Goal: Task Accomplishment & Management: Use online tool/utility

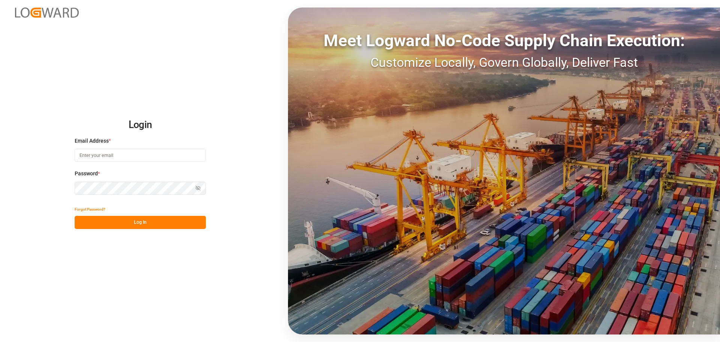
type input "[EMAIL_ADDRESS][PERSON_NAME][DOMAIN_NAME]"
click at [145, 219] on button "Log In" at bounding box center [140, 222] width 131 height 13
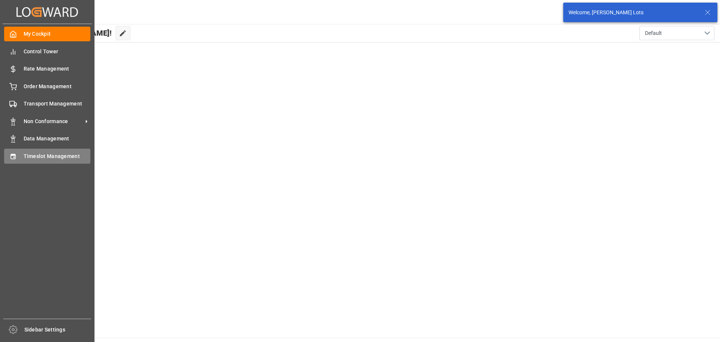
click at [25, 158] on span "Timeslot Management" at bounding box center [57, 156] width 67 height 8
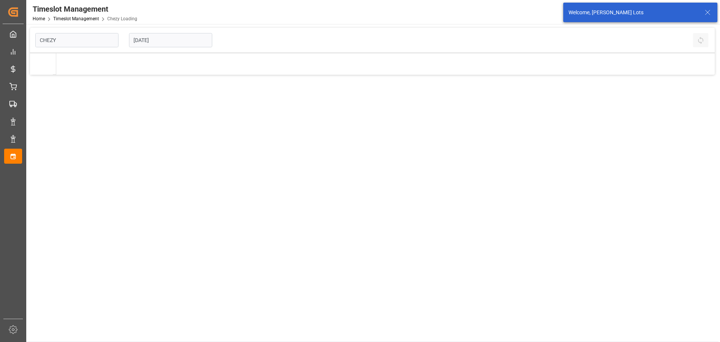
type input "Chezy Loading"
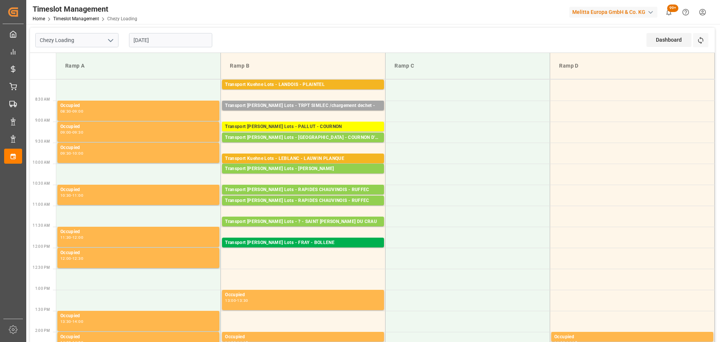
click at [147, 36] on input "[DATE]" at bounding box center [170, 40] width 83 height 14
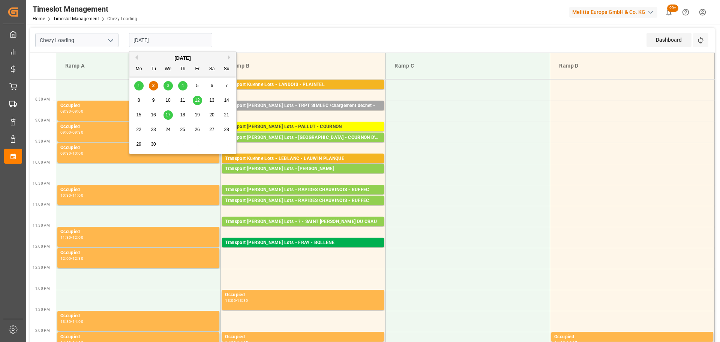
click at [137, 86] on div "1" at bounding box center [138, 85] width 9 height 9
type input "[DATE]"
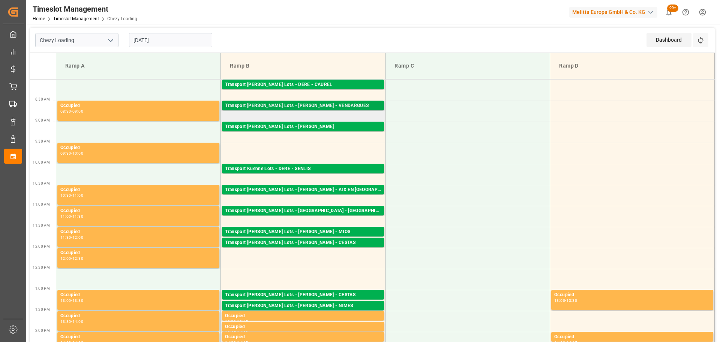
click at [319, 105] on div "Transport [PERSON_NAME] Lots - [PERSON_NAME] - VENDARGUES" at bounding box center [303, 106] width 156 height 8
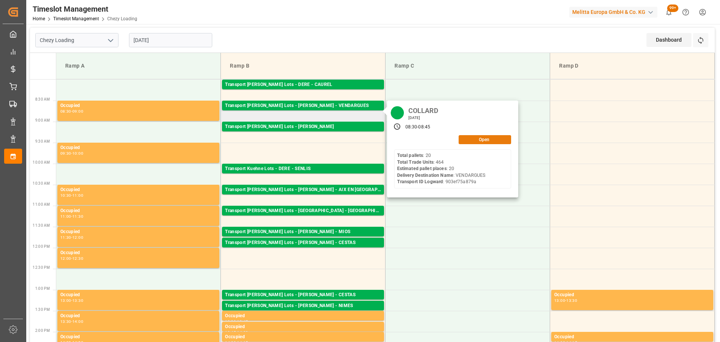
click at [487, 137] on button "Open" at bounding box center [485, 139] width 53 height 9
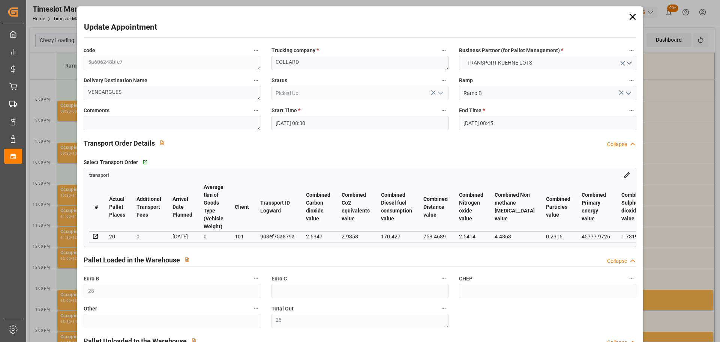
click at [630, 14] on icon at bounding box center [633, 17] width 11 height 11
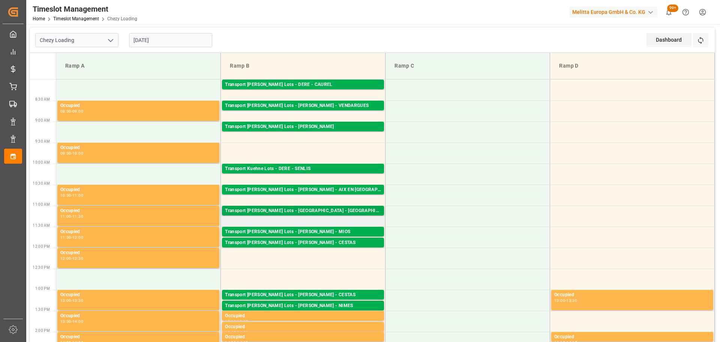
click at [320, 209] on div "Transport [PERSON_NAME] Lots - [GEOGRAPHIC_DATA] - [GEOGRAPHIC_DATA]" at bounding box center [303, 211] width 156 height 8
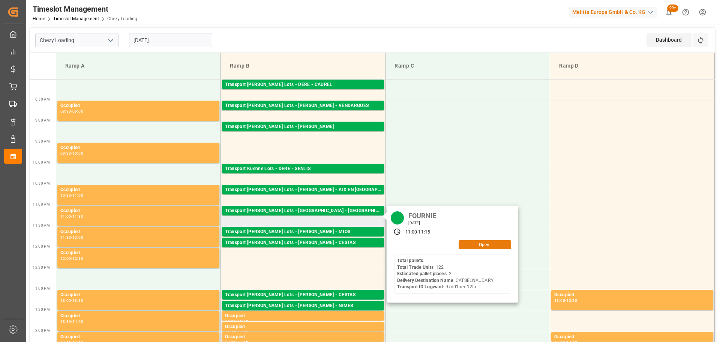
click at [476, 241] on button "Open" at bounding box center [485, 244] width 53 height 9
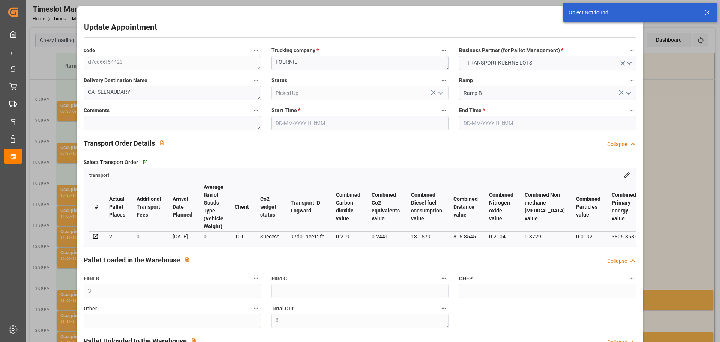
type input "[DATE] 11:00"
type input "[DATE] 11:15"
type input "[DATE] 13:13"
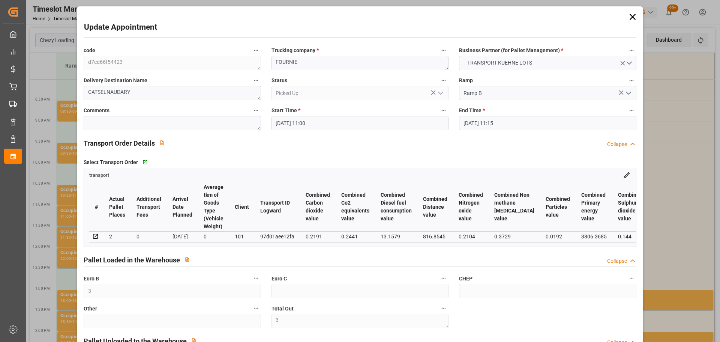
click at [628, 20] on icon at bounding box center [633, 17] width 11 height 11
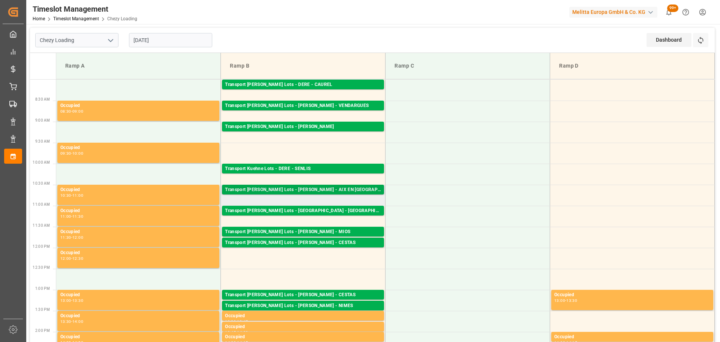
click at [350, 189] on div "Transport [PERSON_NAME] Lots - [PERSON_NAME] - AIX EN [GEOGRAPHIC_DATA]" at bounding box center [303, 190] width 156 height 8
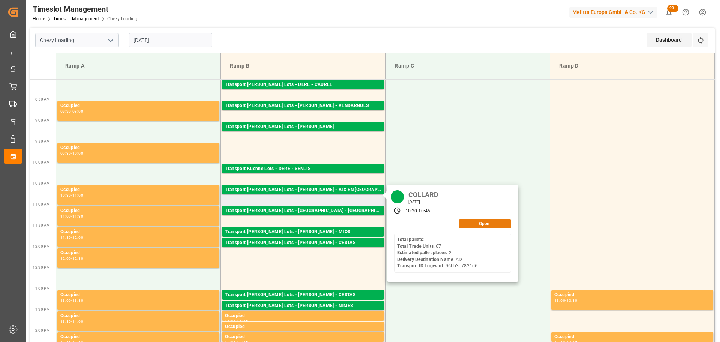
click at [487, 226] on button "Open" at bounding box center [485, 223] width 53 height 9
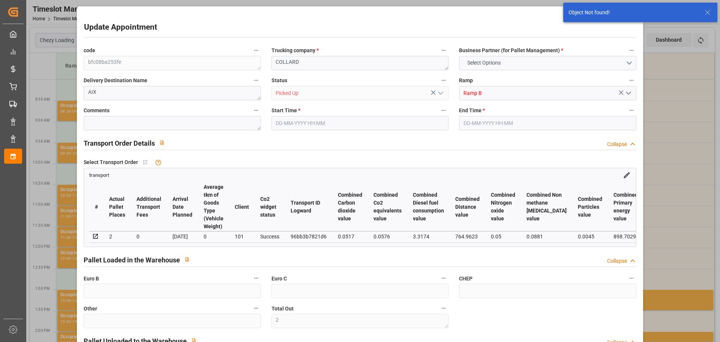
type input "2"
type input "[DATE] 10:30"
type input "[DATE] 10:45"
type input "[DATE] 12:46"
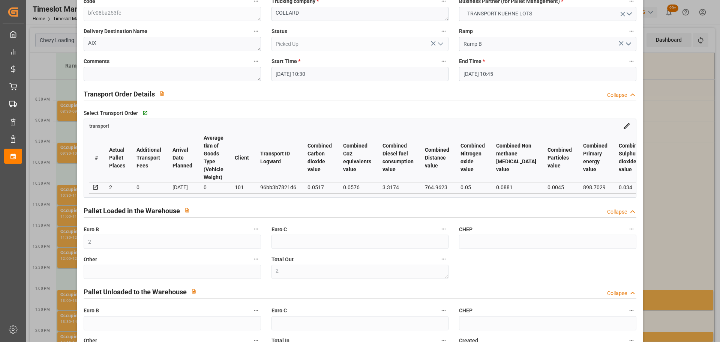
scroll to position [1, 0]
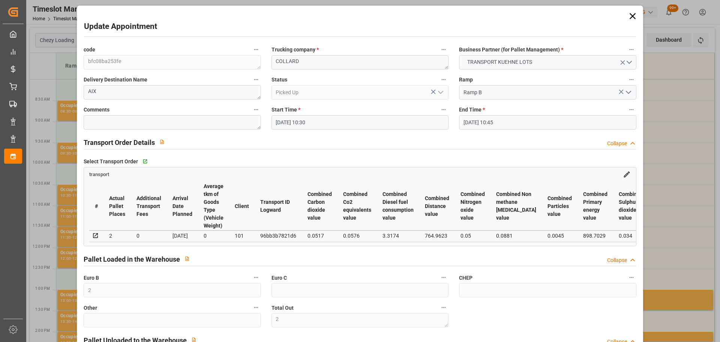
click at [630, 14] on icon at bounding box center [633, 16] width 11 height 11
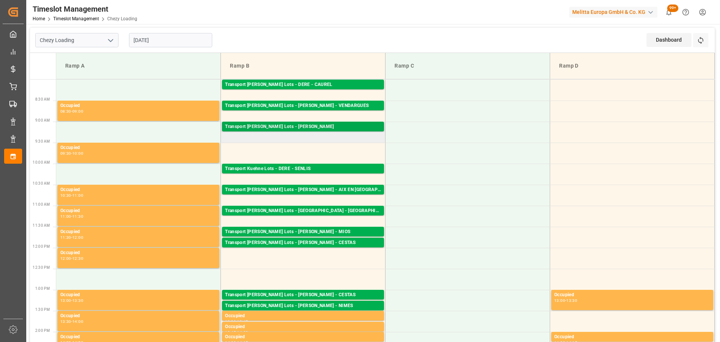
click at [322, 125] on div "Transport [PERSON_NAME] Lots - [PERSON_NAME]" at bounding box center [303, 127] width 156 height 8
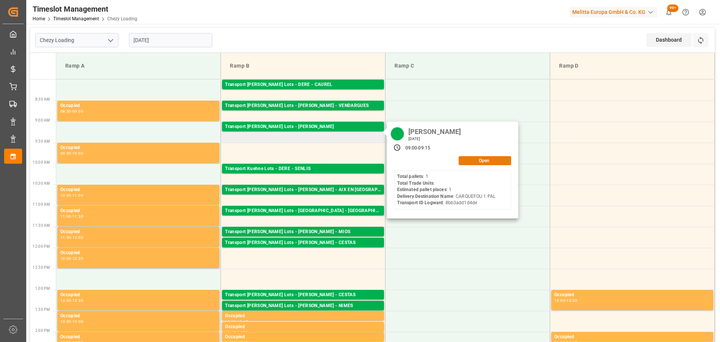
click at [478, 159] on button "Open" at bounding box center [485, 160] width 53 height 9
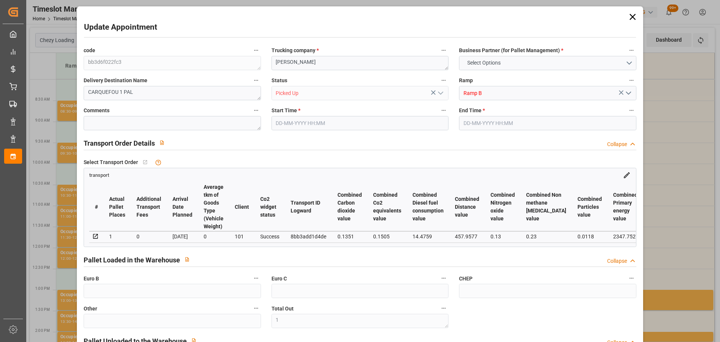
type input "1"
type input "162.01"
type input "0"
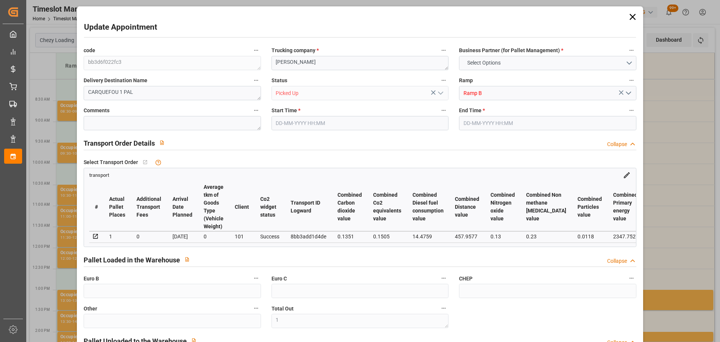
type input "0"
type input "162.01"
type input "0"
type input "1"
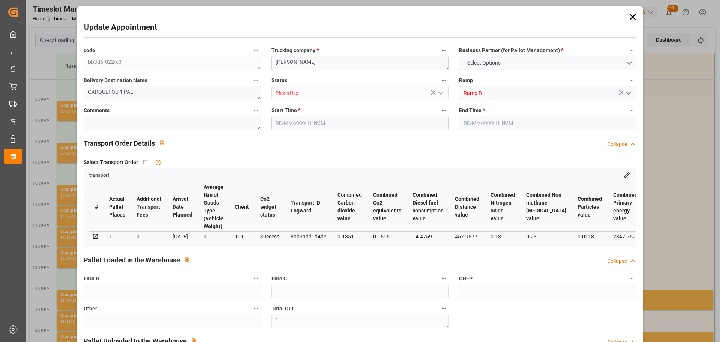
type input "553.608"
type input "614"
type input "1188"
type input "44"
type input "1"
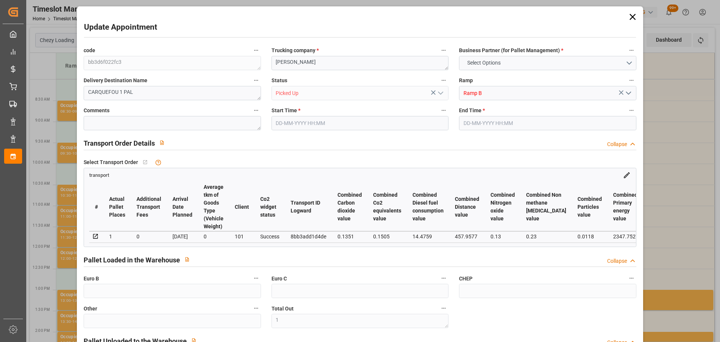
type input "0"
type input "1"
type input "101"
type input "563.112"
type input "0"
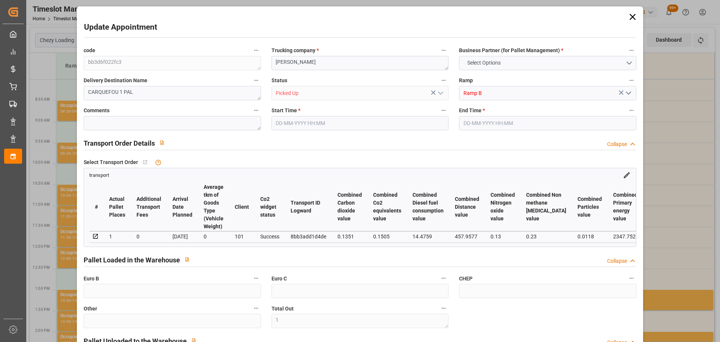
type input "4710.8598"
type input "0"
type input "21"
type input "35"
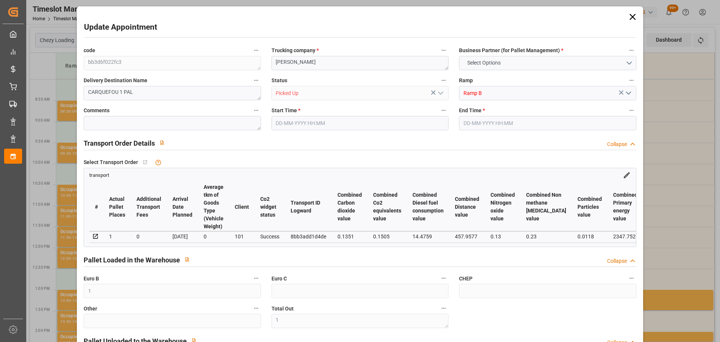
type input "[DATE] 09:00"
type input "[DATE] 09:15"
type input "[DATE] 13:05"
type input "[DATE] 11:27"
type input "[DATE]"
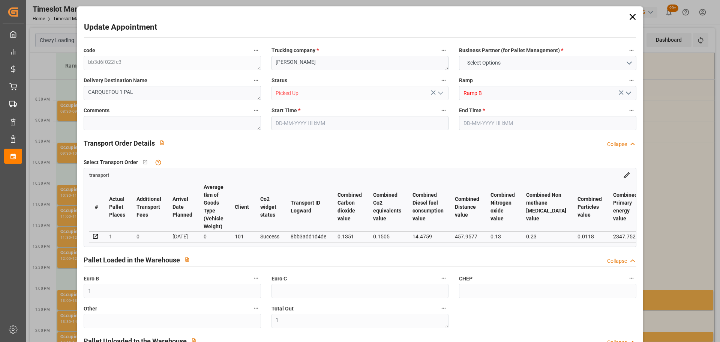
type input "[DATE]"
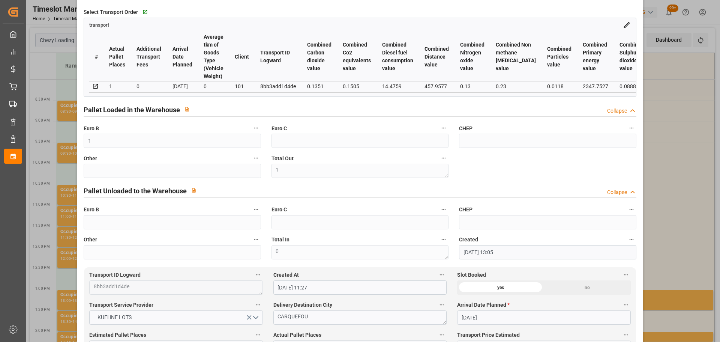
scroll to position [0, 0]
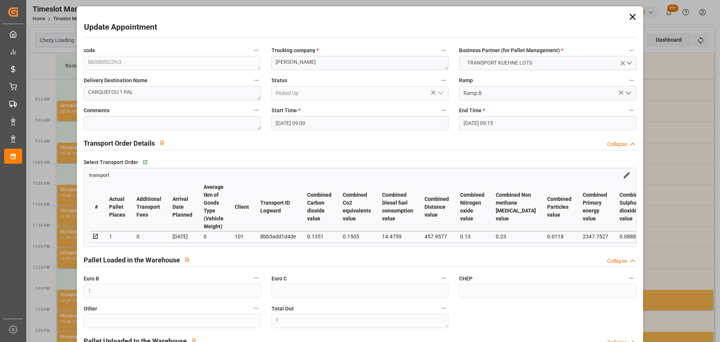
click at [632, 15] on icon at bounding box center [633, 17] width 6 height 6
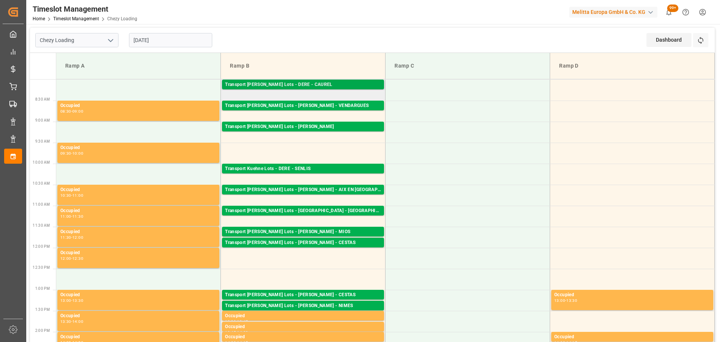
click at [318, 85] on div "Transport [PERSON_NAME] Lots - DERE - CAUREL" at bounding box center [303, 85] width 156 height 8
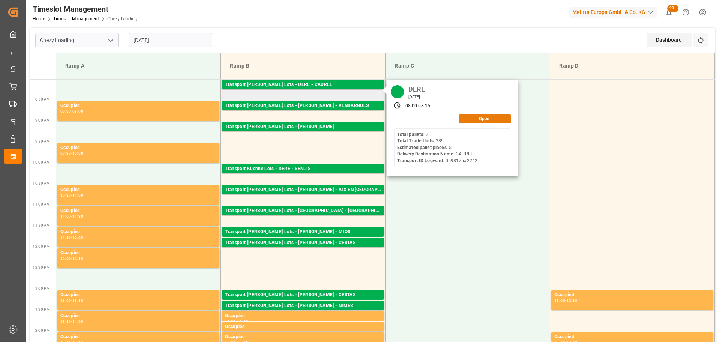
click at [468, 118] on button "Open" at bounding box center [485, 118] width 53 height 9
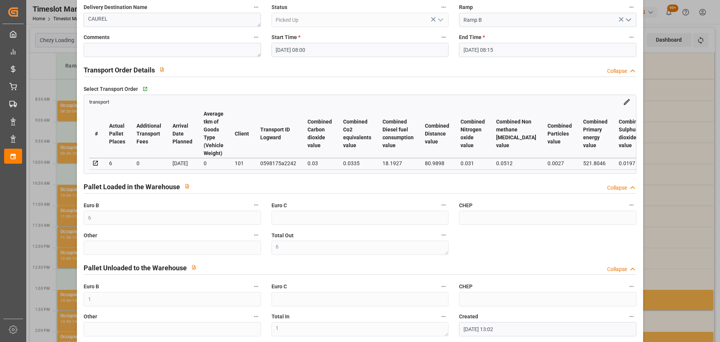
scroll to position [1, 0]
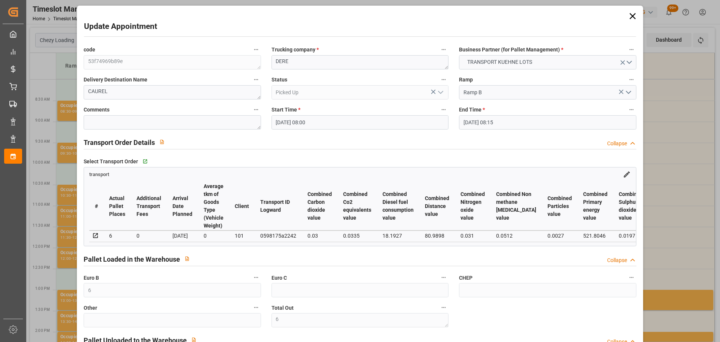
click at [557, 311] on div "code 53f74969b89e Trucking company * DERE Business Partner (for Pallet Manageme…" at bounding box center [359, 226] width 563 height 369
click at [630, 12] on icon at bounding box center [633, 16] width 11 height 11
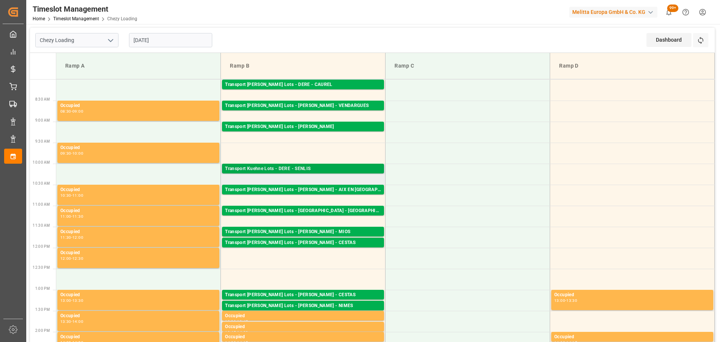
click at [307, 165] on div "Transport Kuehne Lots - DERE - SENLIS" at bounding box center [303, 169] width 156 height 8
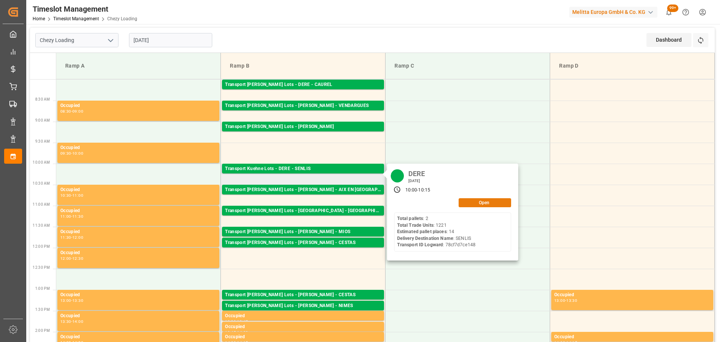
click at [485, 199] on button "Open" at bounding box center [485, 202] width 53 height 9
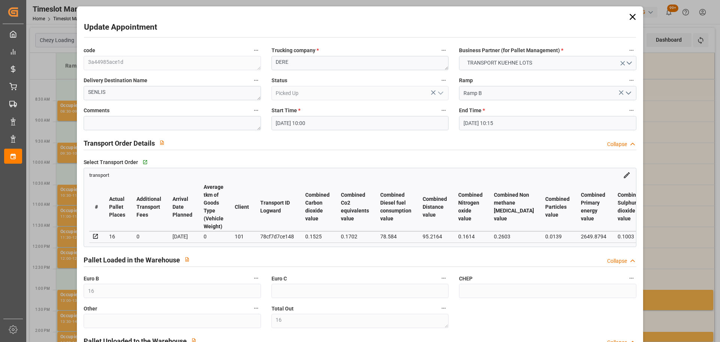
click at [633, 16] on icon at bounding box center [633, 17] width 11 height 11
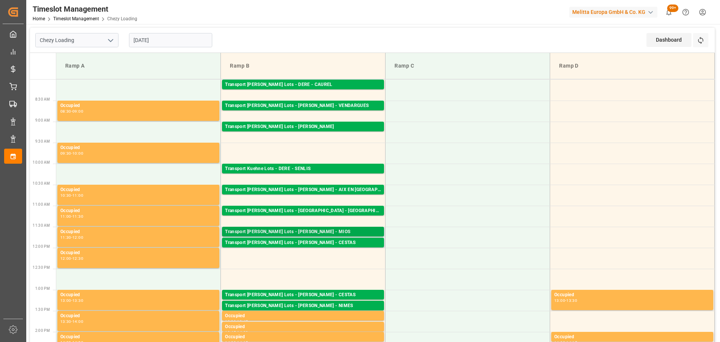
click at [307, 231] on div "Transport [PERSON_NAME] Lots - [PERSON_NAME] - MIOS" at bounding box center [303, 232] width 156 height 8
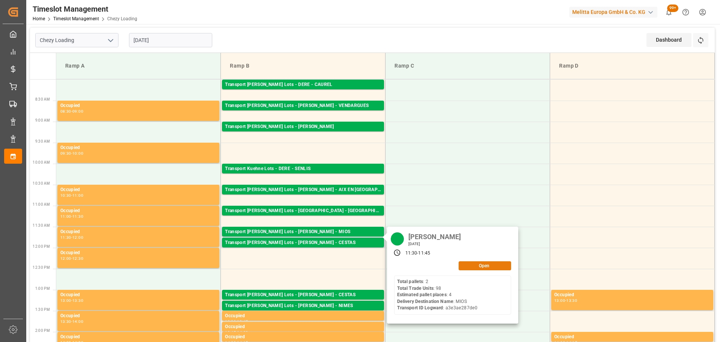
click at [472, 264] on button "Open" at bounding box center [485, 265] width 53 height 9
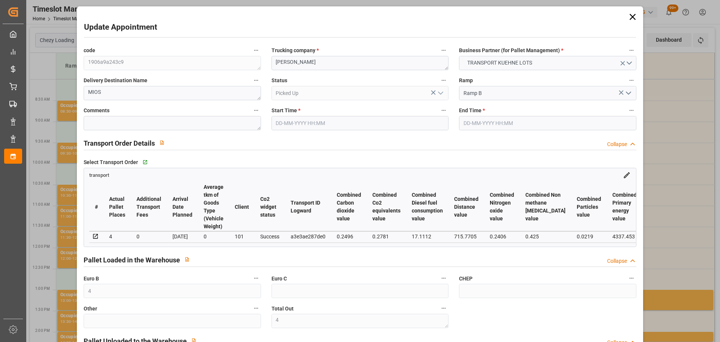
type input "[DATE] 11:30"
type input "[DATE] 11:45"
type input "[DATE] 12:35"
type input "[DATE] 11:25"
type input "[DATE]"
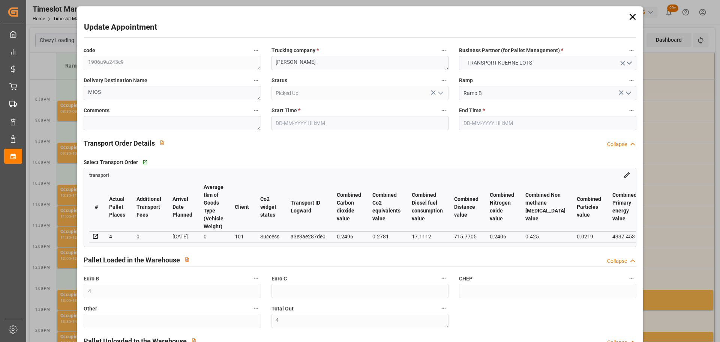
type input "[DATE]"
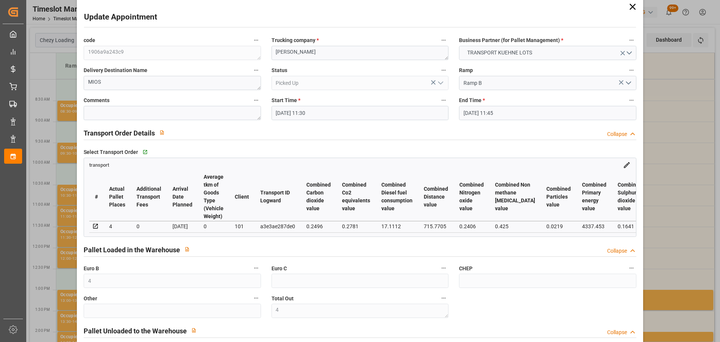
scroll to position [0, 0]
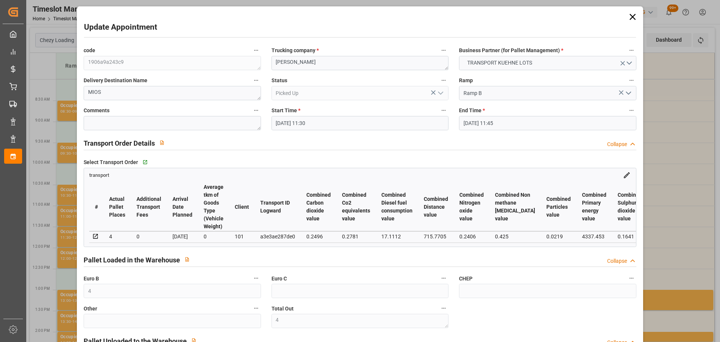
drag, startPoint x: 634, startPoint y: 14, endPoint x: 627, endPoint y: 19, distance: 8.6
click at [634, 14] on icon at bounding box center [633, 17] width 11 height 11
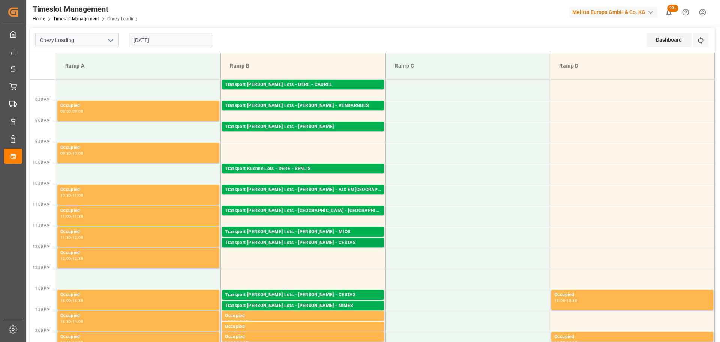
click at [317, 239] on div "Transport [PERSON_NAME] Lots - [PERSON_NAME] - CESTAS" at bounding box center [303, 243] width 156 height 8
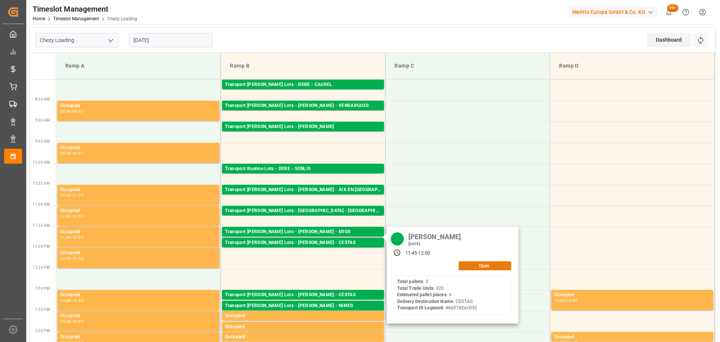
click at [486, 264] on button "Open" at bounding box center [485, 265] width 53 height 9
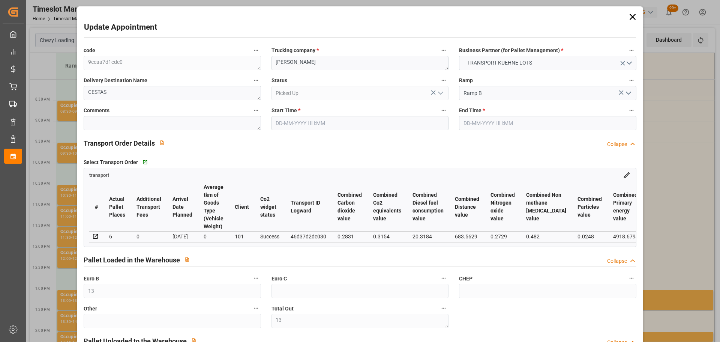
type input "[DATE] 11:45"
type input "[DATE] 12:00"
type input "[DATE] 12:36"
type input "[DATE] 11:23"
type input "[DATE]"
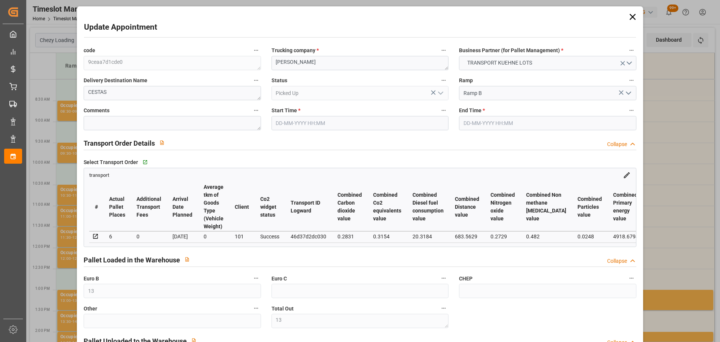
type input "[DATE]"
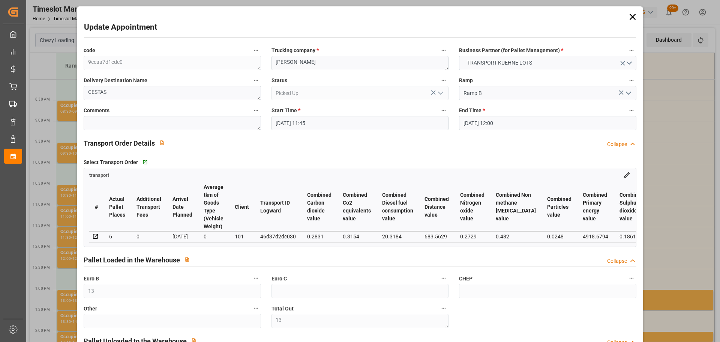
click at [635, 14] on icon at bounding box center [633, 17] width 11 height 11
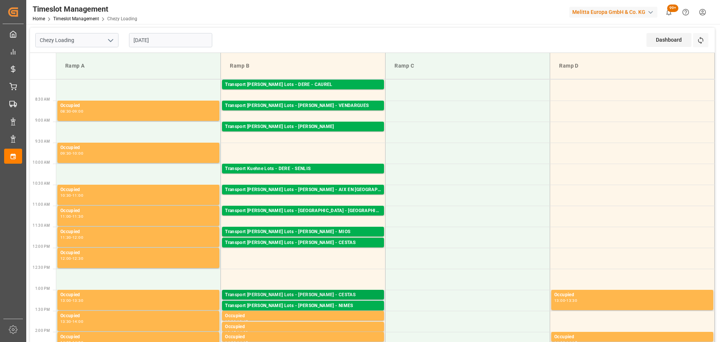
click at [306, 292] on div "Transport [PERSON_NAME] Lots - [PERSON_NAME] - CESTAS" at bounding box center [303, 295] width 156 height 8
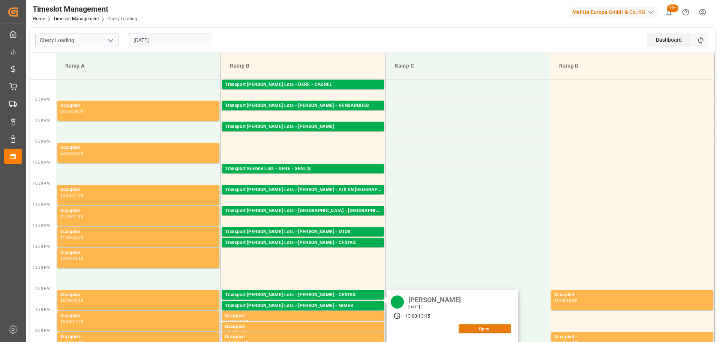
click at [484, 325] on button "Open" at bounding box center [485, 328] width 53 height 9
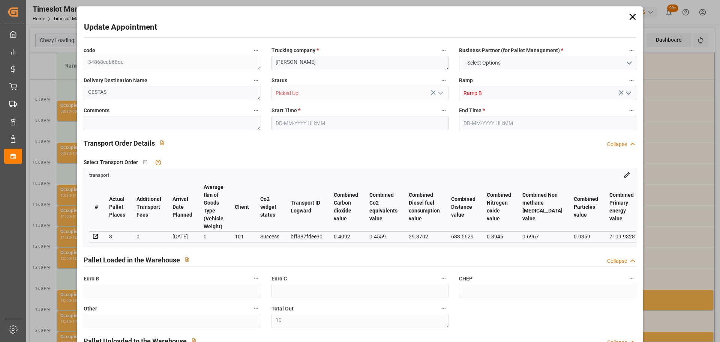
type input "10"
type input "3"
type input "247.36"
type input "0"
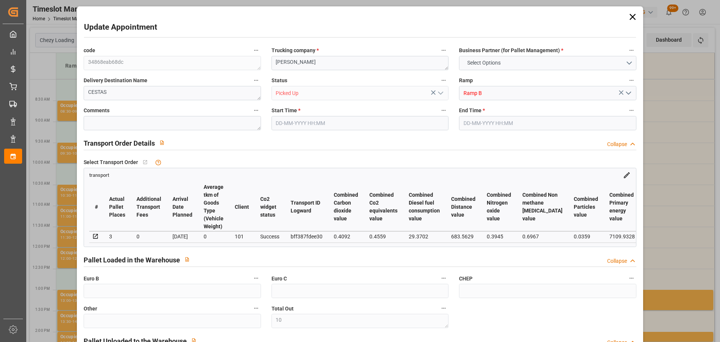
type input "0"
type input "247.36"
type input "0"
type input "10"
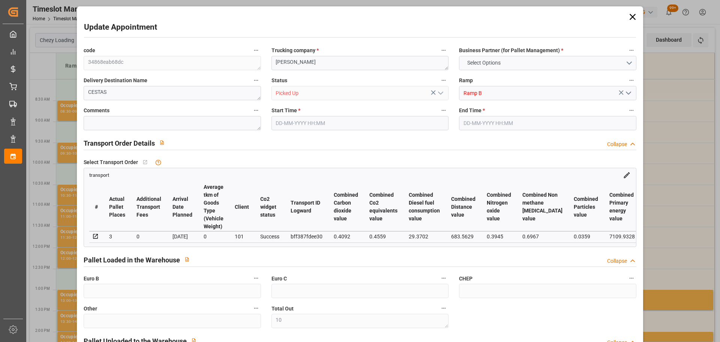
type input "1102.316"
type input "1373.084"
type input "2449.128"
type input "33"
type input "0"
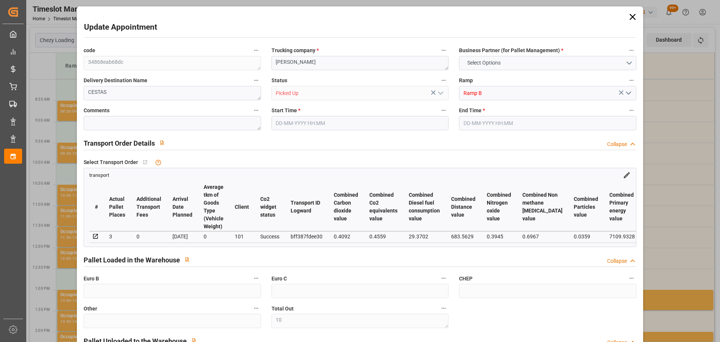
type input "257"
type input "10"
type input "101"
type input "1143.084"
type input "0"
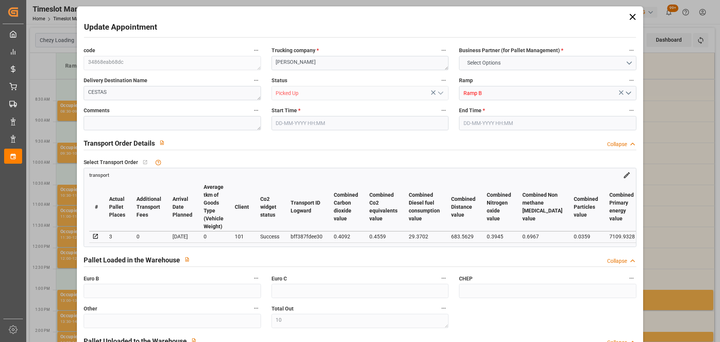
type input "4710.8598"
type input "0"
type input "21"
type input "35"
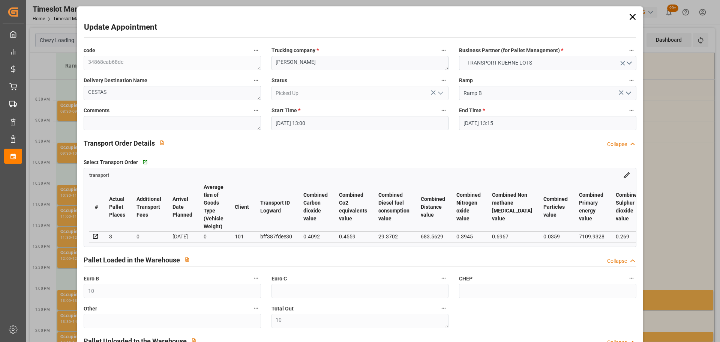
type input "[DATE] 13:00"
type input "[DATE] 13:15"
type input "[DATE] 14:16"
type input "[DATE] 11:26"
type input "[DATE]"
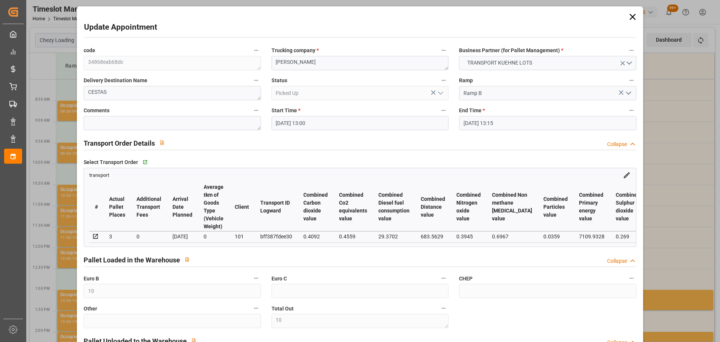
type input "[DATE]"
click at [630, 16] on icon at bounding box center [633, 17] width 6 height 6
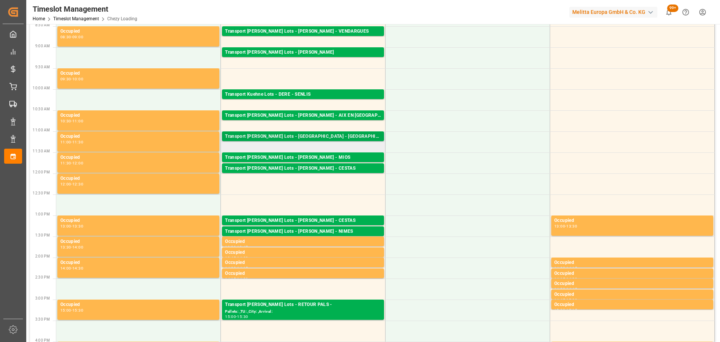
scroll to position [75, 0]
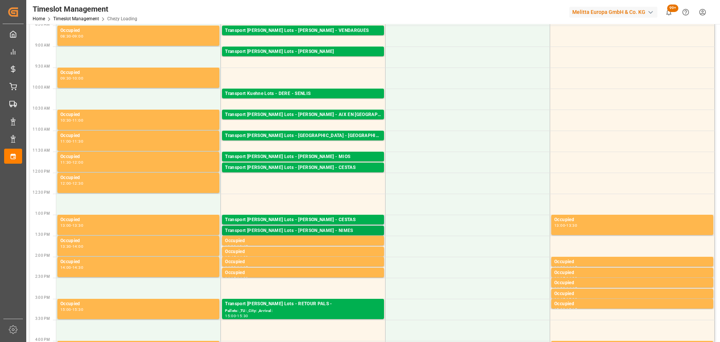
click at [301, 230] on div "Transport [PERSON_NAME] Lots - [PERSON_NAME] - NIMES" at bounding box center [303, 231] width 156 height 8
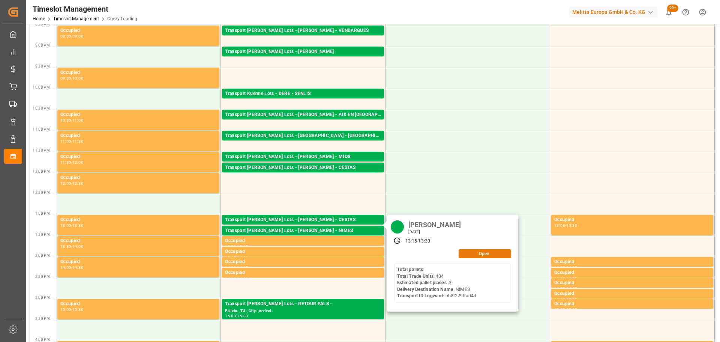
click at [501, 251] on button "Open" at bounding box center [485, 253] width 53 height 9
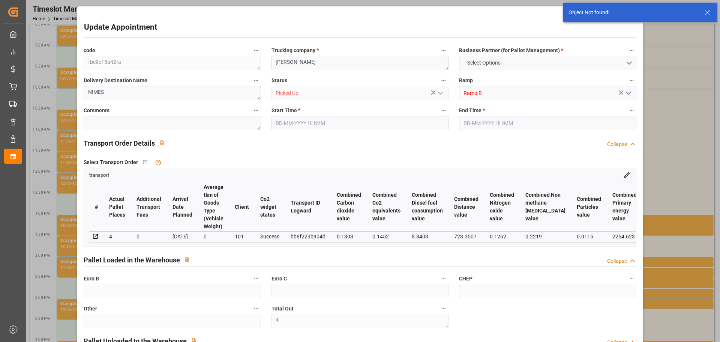
type input "4"
type input "[DATE] 13:15"
type input "[DATE] 13:30"
type input "[DATE] 14:16"
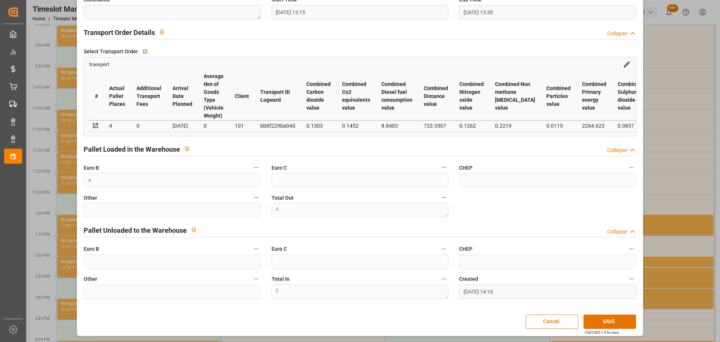
scroll to position [0, 0]
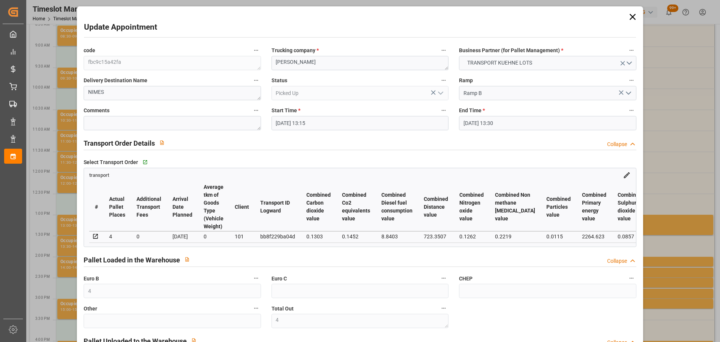
click at [633, 14] on icon at bounding box center [633, 17] width 11 height 11
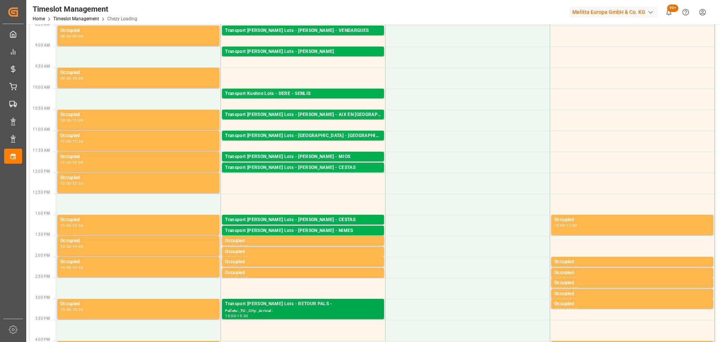
click at [263, 307] on div "Transport [PERSON_NAME] Lots - RETOUR PALS -" at bounding box center [303, 304] width 156 height 8
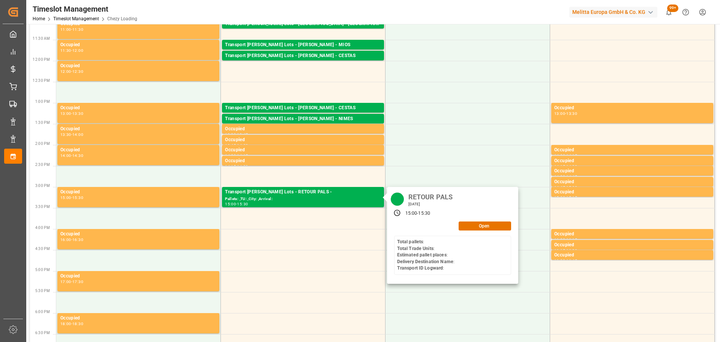
scroll to position [188, 0]
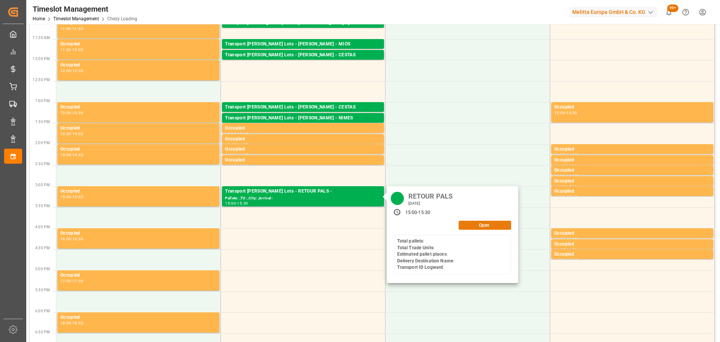
click at [483, 226] on button "Open" at bounding box center [485, 225] width 53 height 9
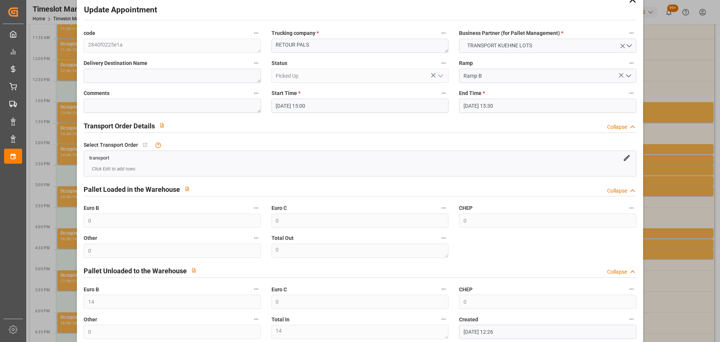
scroll to position [0, 0]
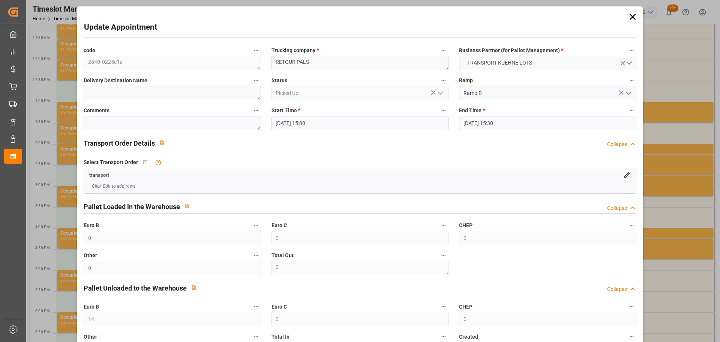
click at [630, 16] on icon at bounding box center [633, 17] width 6 height 6
